Goal: Information Seeking & Learning: Learn about a topic

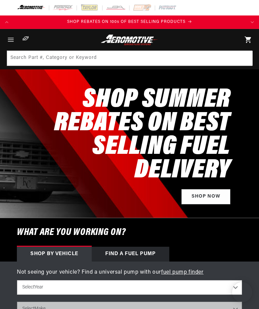
click at [13, 42] on icon "Menu" at bounding box center [11, 40] width 8 height 8
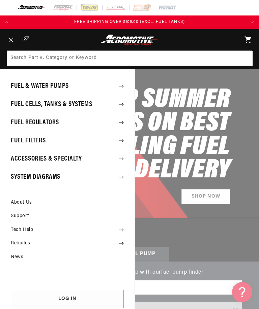
click at [66, 89] on summary "Fuel & Water Pumps" at bounding box center [67, 86] width 134 height 18
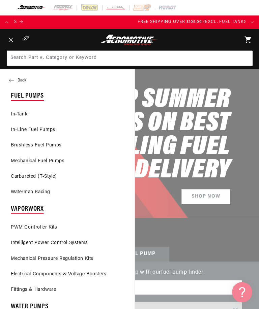
click at [27, 113] on link "In-Tank" at bounding box center [67, 114] width 134 height 15
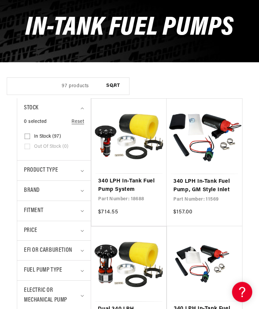
scroll to position [79, 0]
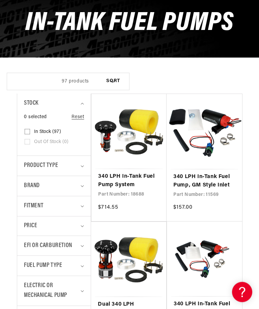
click at [78, 166] on div "Product type" at bounding box center [51, 166] width 54 height 10
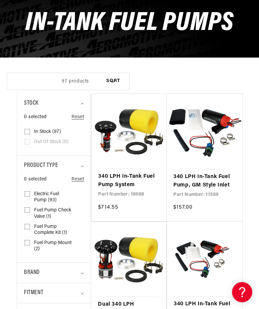
scroll to position [0, 0]
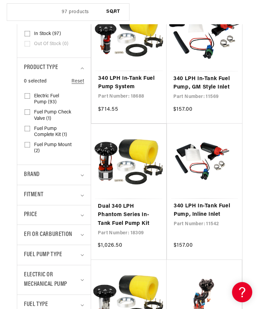
scroll to position [0, 232]
click at [81, 235] on summary "EFI or Carburetion" at bounding box center [54, 235] width 60 height 20
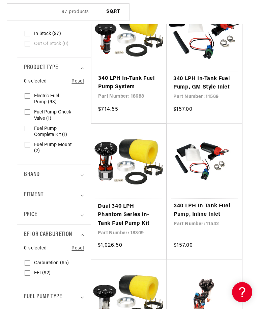
click at [29, 260] on icon at bounding box center [27, 262] width 5 height 5
click at [29, 262] on input "Carburetion (65) Carburetion (65 products)" at bounding box center [27, 264] width 5 height 5
checkbox input "true"
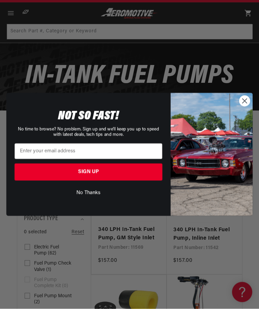
scroll to position [27, 0]
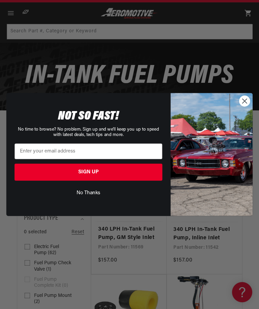
click at [83, 199] on button "No Thanks" at bounding box center [87, 193] width 147 height 12
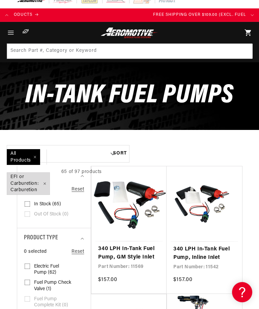
scroll to position [0, 232]
click at [31, 203] on label "In stock (65) In stock (65 products)" at bounding box center [52, 204] width 55 height 10
click at [30, 203] on input "In stock (65) In stock (65 products)" at bounding box center [27, 205] width 5 height 5
checkbox input "true"
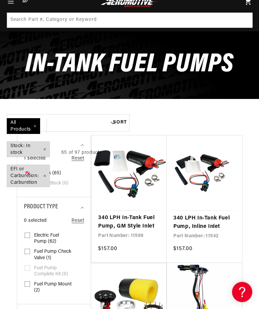
click at [43, 235] on span "Electric Fuel Pump (62)" at bounding box center [53, 239] width 38 height 12
click at [30, 235] on input "Electric Fuel Pump (62) Electric Fuel Pump (62 products)" at bounding box center [27, 236] width 5 height 5
checkbox input "true"
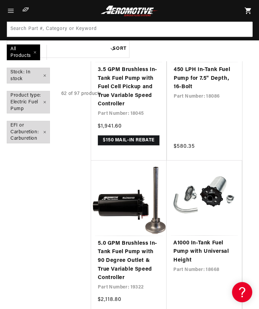
click at [32, 49] on span "All Products" at bounding box center [23, 52] width 33 height 15
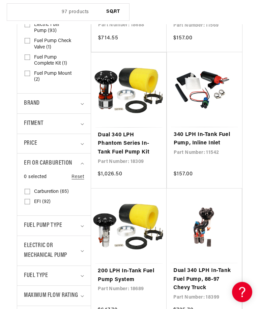
click at [25, 197] on label "EFI (92) EFI (92 products)" at bounding box center [52, 202] width 55 height 10
click at [25, 201] on input "EFI (92) EFI (92 products)" at bounding box center [27, 203] width 5 height 5
checkbox input "true"
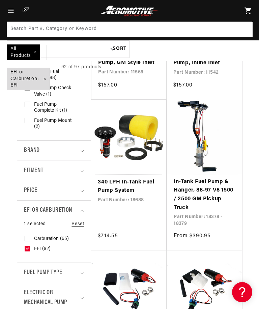
click at [27, 236] on rect at bounding box center [27, 238] width 5 height 5
click at [27, 237] on input "Carburetion (65) Carburetion (65 products)" at bounding box center [27, 239] width 5 height 5
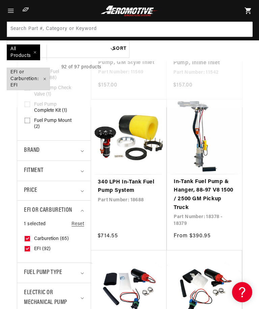
click at [25, 243] on input "Carburetion (65) Carburetion (65 products)" at bounding box center [27, 239] width 5 height 5
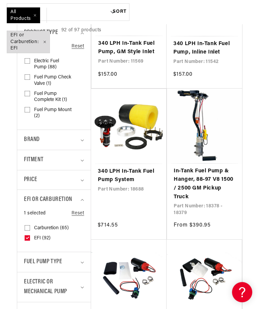
click at [28, 227] on input "Carburetion (65) Carburetion (65 products)" at bounding box center [27, 229] width 5 height 5
checkbox input "true"
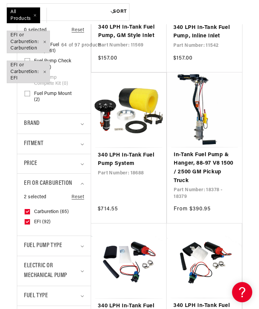
click at [25, 221] on input "EFI (92) EFI (92 products)" at bounding box center [27, 223] width 5 height 5
checkbox input "false"
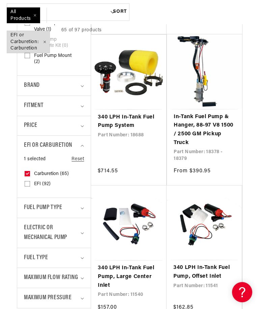
click at [32, 203] on span "Fuel Pump Type" at bounding box center [43, 208] width 38 height 10
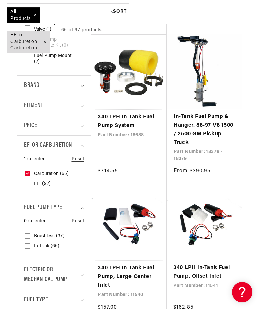
click at [28, 245] on input "In-Tank (65) In-Tank (65 products)" at bounding box center [27, 247] width 5 height 5
checkbox input "true"
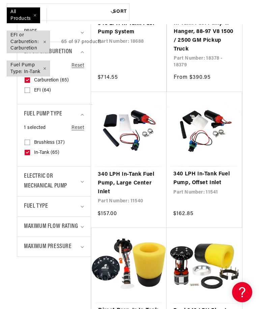
click at [30, 206] on span "Fuel Type" at bounding box center [36, 207] width 24 height 10
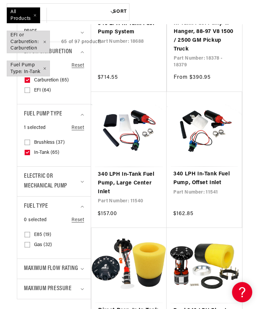
click at [26, 243] on input "Gas (32) Gas (32 products)" at bounding box center [27, 245] width 5 height 5
checkbox input "true"
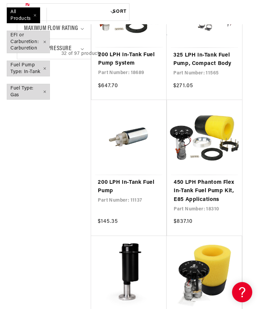
click at [108, 178] on link "200 LPH In-Tank Fuel Pump" at bounding box center [129, 186] width 62 height 17
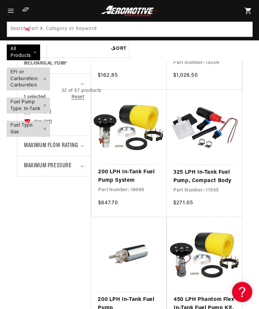
scroll to position [482, 0]
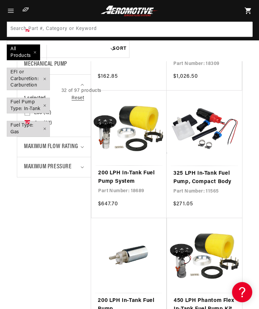
click at [40, 172] on span "Maximum Pressure" at bounding box center [48, 167] width 48 height 10
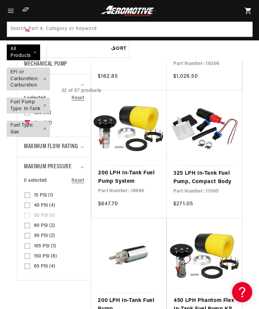
scroll to position [0, 0]
click at [29, 199] on input "15 PSI (1) 15 PSI (1 product)" at bounding box center [27, 196] width 5 height 5
checkbox input "true"
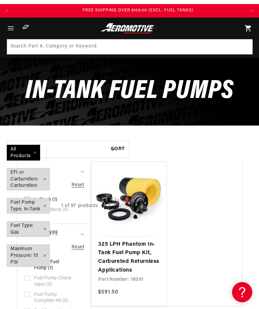
scroll to position [0, 232]
click at [42, 258] on span "Maximum Pressure: 15 PSI Remove filter" at bounding box center [28, 256] width 42 height 22
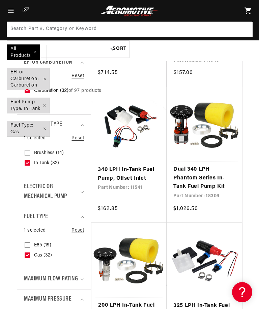
scroll to position [349, 0]
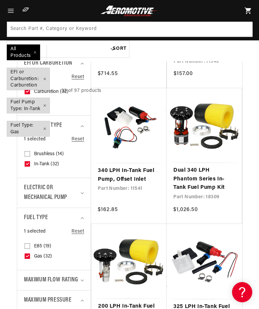
click at [30, 190] on span "Electric or Mechanical Pump" at bounding box center [51, 193] width 54 height 20
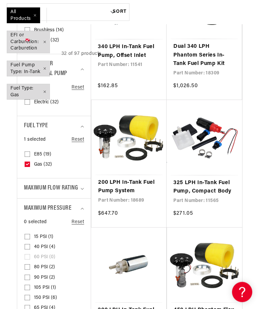
scroll to position [0, 62]
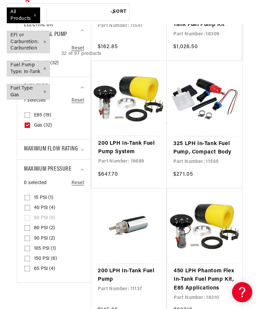
click at [29, 212] on input "40 PSI (4) 40 PSI (4 products)" at bounding box center [27, 208] width 5 height 5
checkbox input "true"
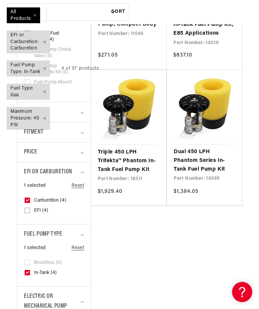
click at [42, 122] on span "Maximum Pressure: 40 PSI Remove filter" at bounding box center [28, 118] width 42 height 22
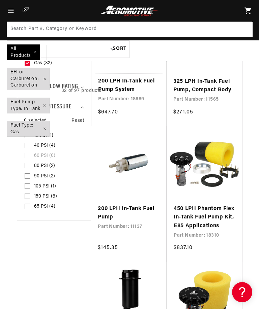
scroll to position [0, 60]
click at [154, 207] on link "200 LPH In-Tank Fuel Pump" at bounding box center [129, 213] width 62 height 17
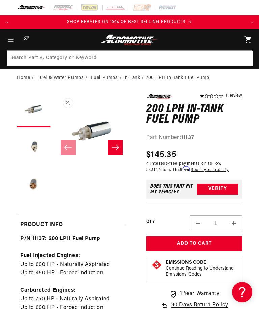
click at [230, 95] on link "1 Review" at bounding box center [233, 96] width 17 height 5
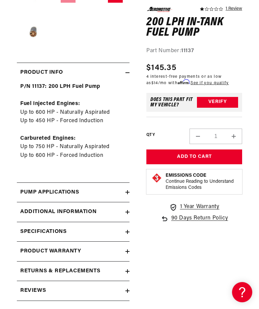
click at [123, 190] on div "Pump Applications" at bounding box center [71, 192] width 108 height 9
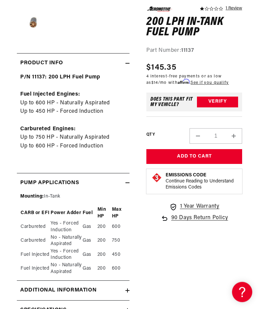
scroll to position [0, 232]
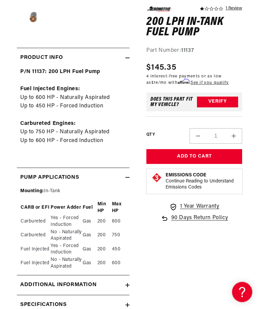
click at [124, 281] on div "Additional information" at bounding box center [71, 285] width 108 height 9
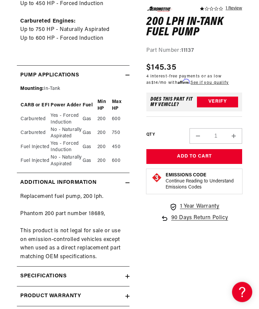
scroll to position [270, 0]
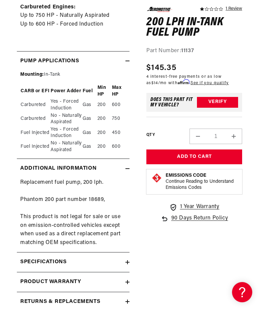
click at [126, 260] on summary "Specifications" at bounding box center [73, 263] width 112 height 20
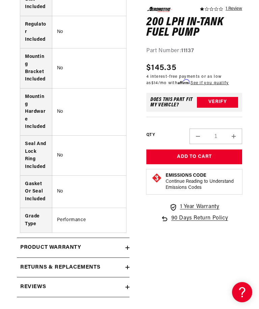
click at [129, 248] on icon at bounding box center [127, 248] width 4 height 0
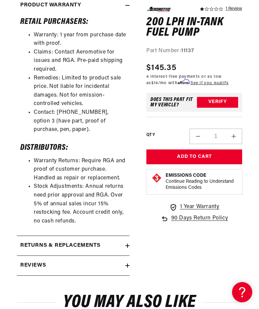
click at [129, 236] on summary "Returns & replacements" at bounding box center [73, 246] width 112 height 20
